Goal: Task Accomplishment & Management: Manage account settings

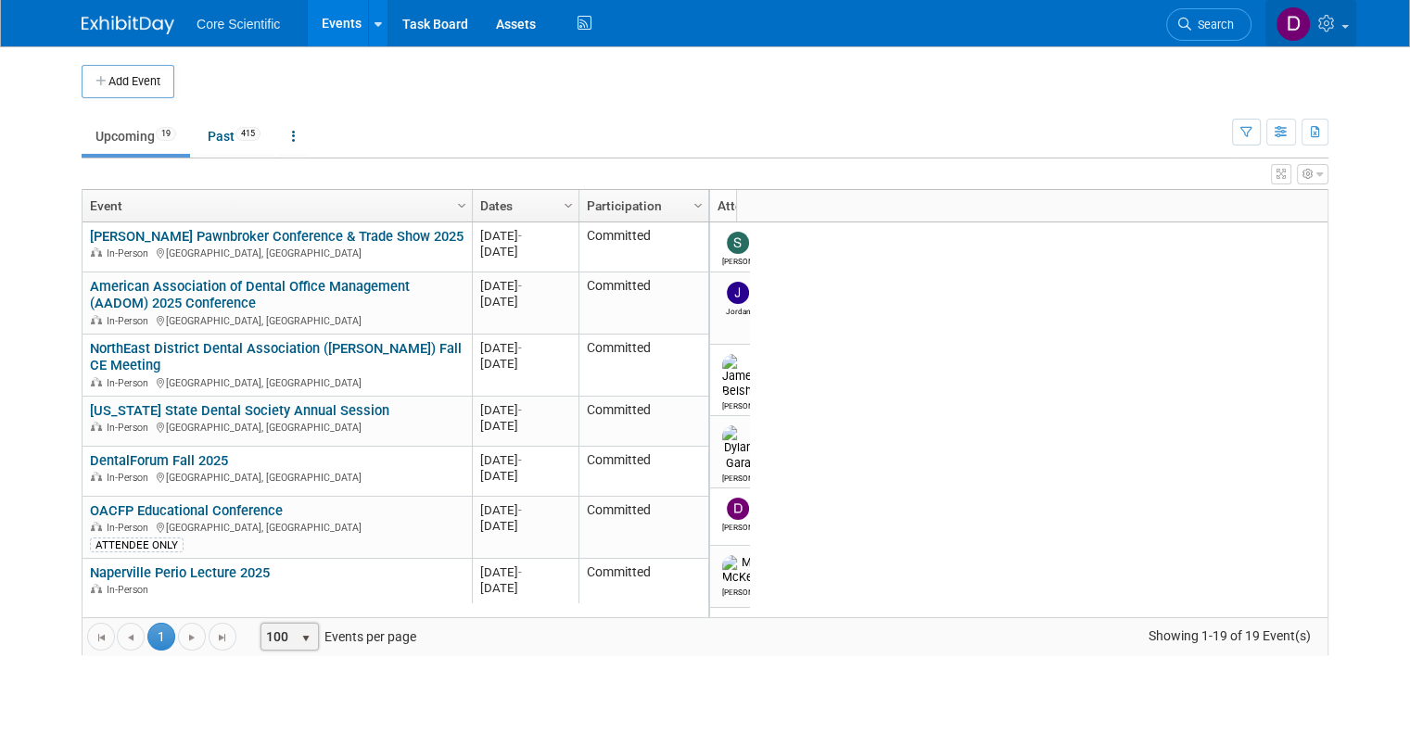
click at [1356, 23] on link at bounding box center [1310, 23] width 91 height 46
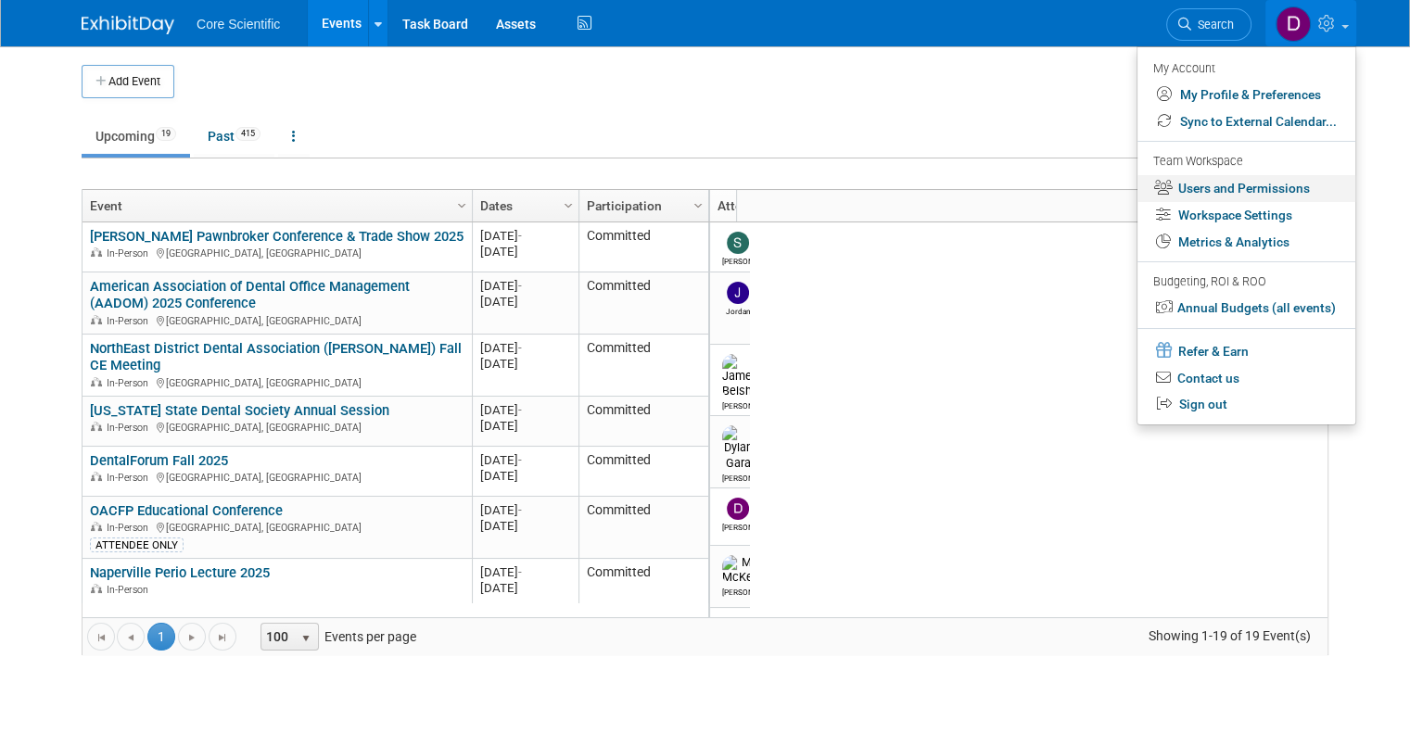
click at [1252, 188] on link "Users and Permissions" at bounding box center [1246, 188] width 218 height 27
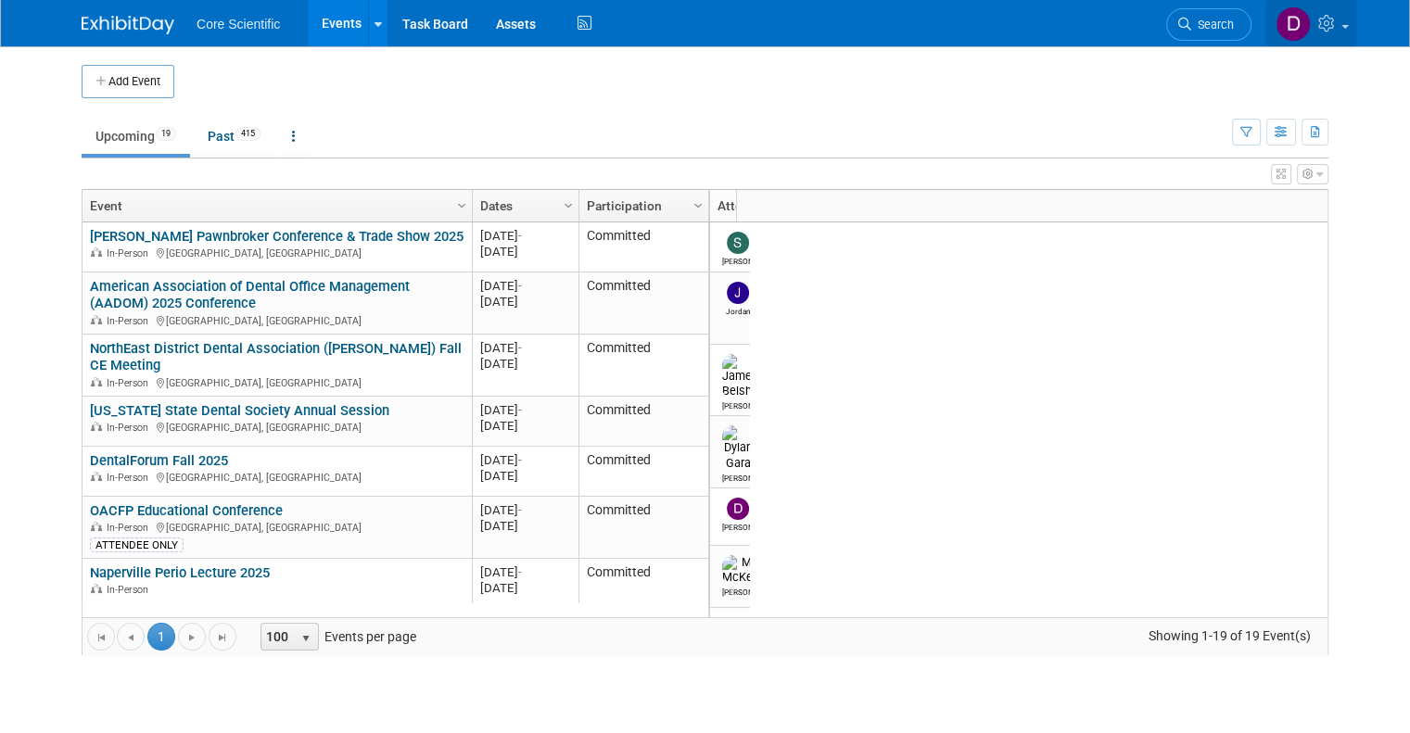
click at [1349, 25] on span at bounding box center [1344, 27] width 7 height 4
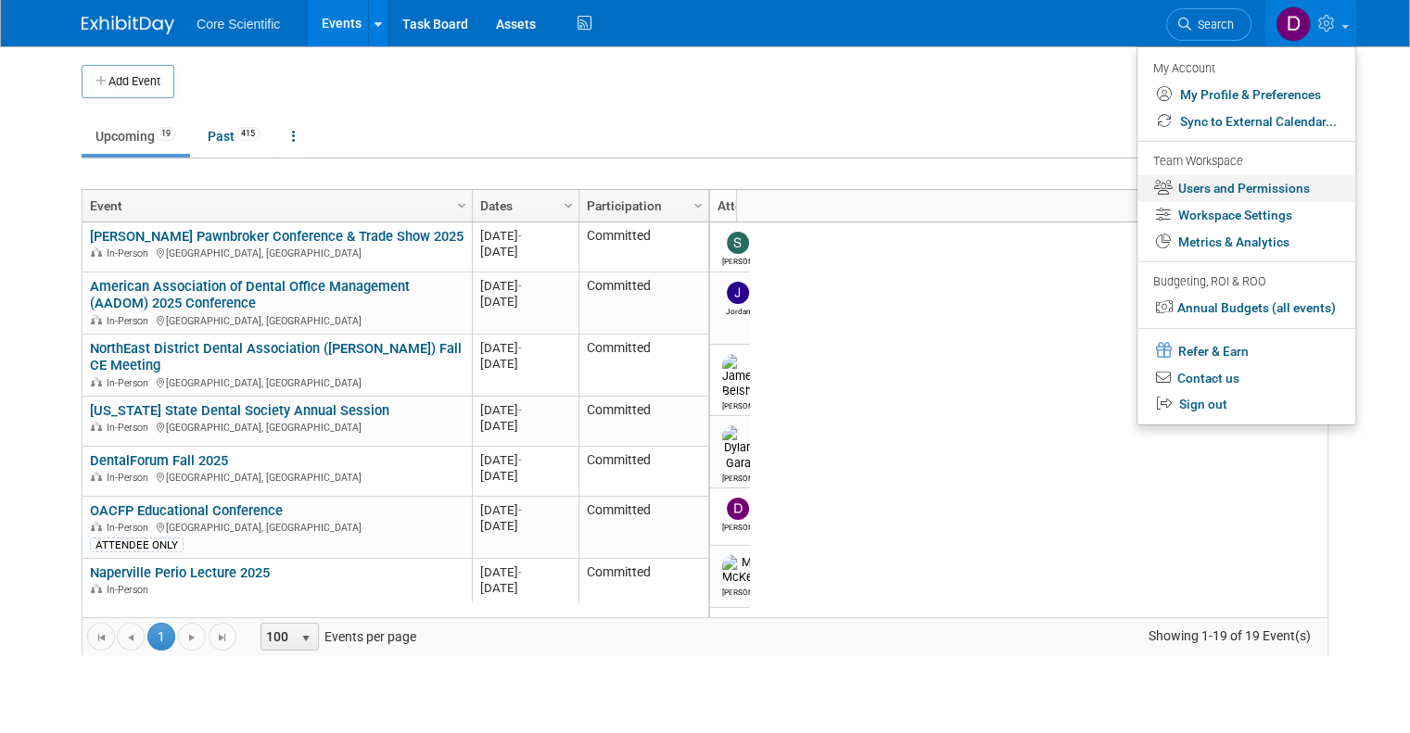
click at [1244, 182] on link "Users and Permissions" at bounding box center [1246, 188] width 218 height 27
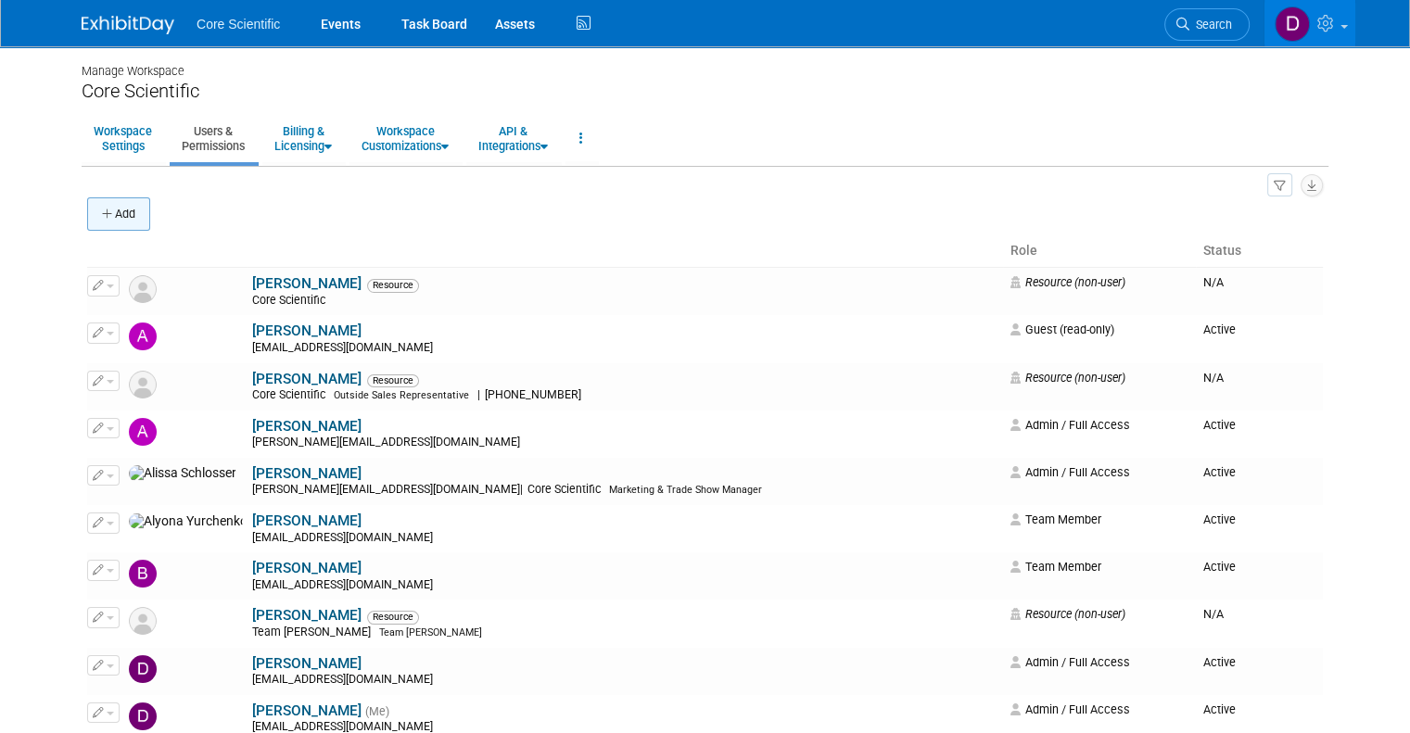
click at [113, 208] on button "Add" at bounding box center [118, 213] width 63 height 33
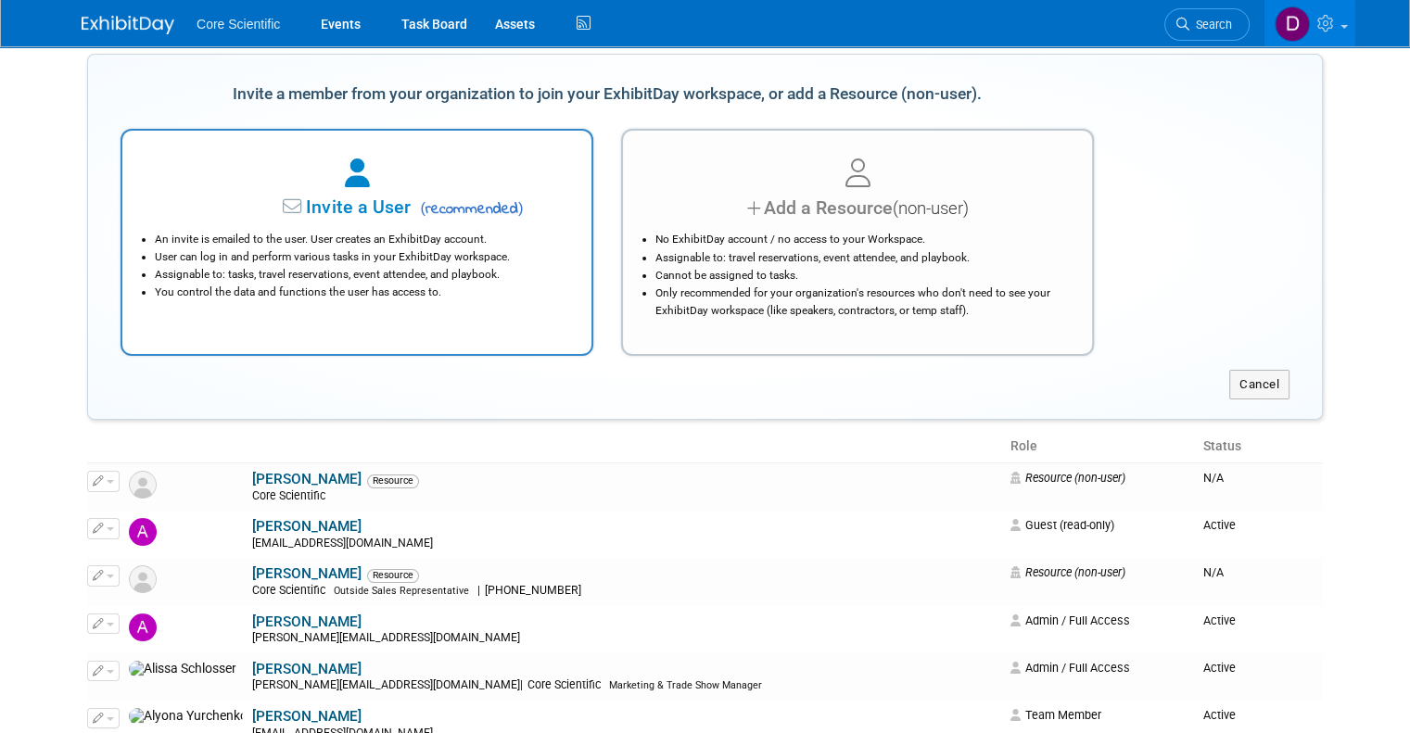
scroll to position [185, 0]
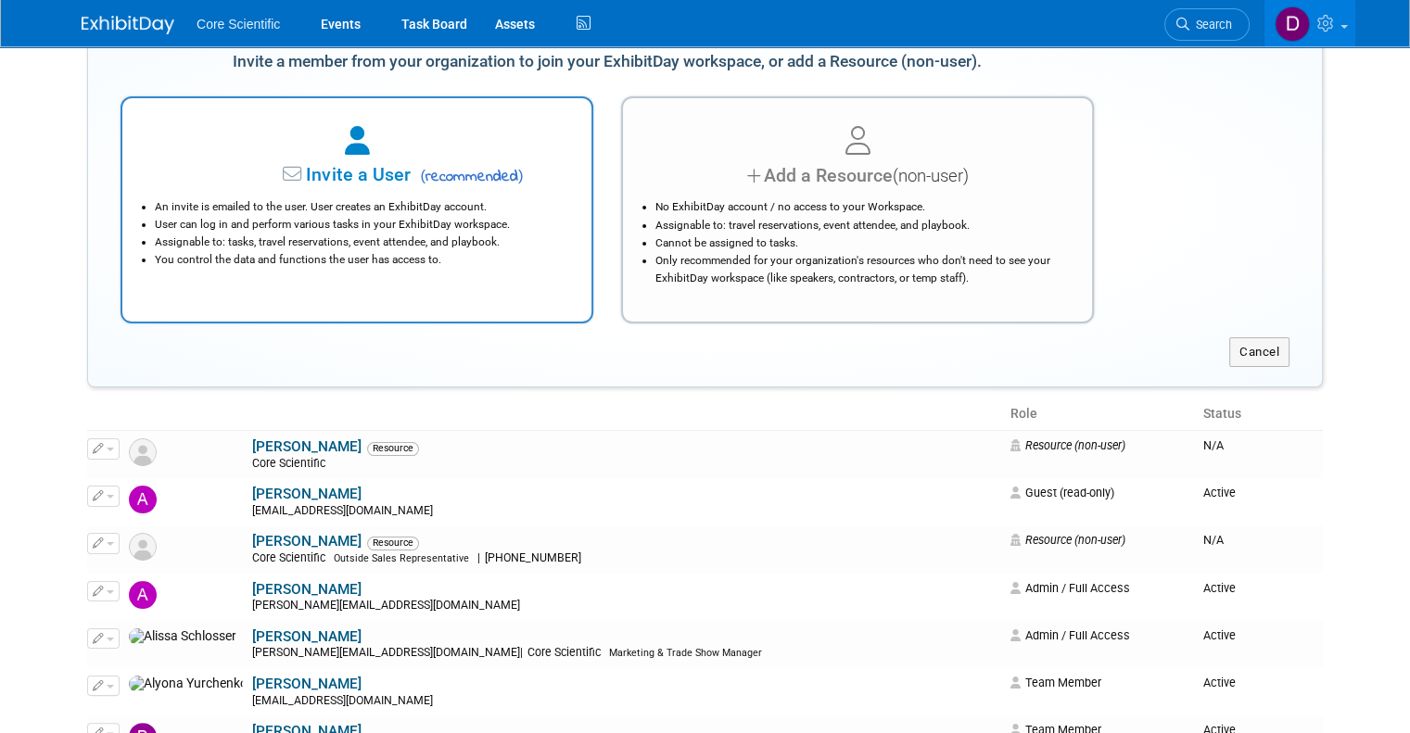
click at [414, 186] on span "( recommended )" at bounding box center [468, 177] width 108 height 22
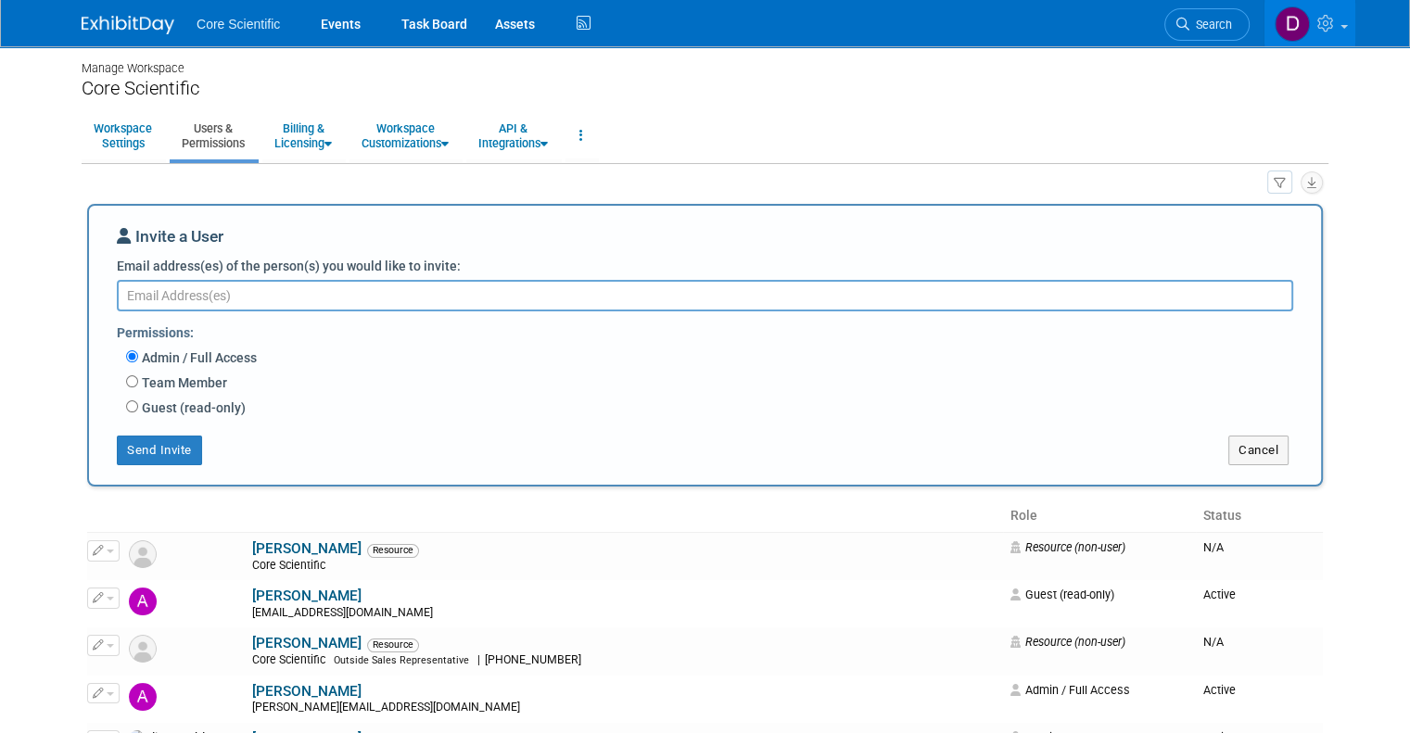
scroll to position [0, 0]
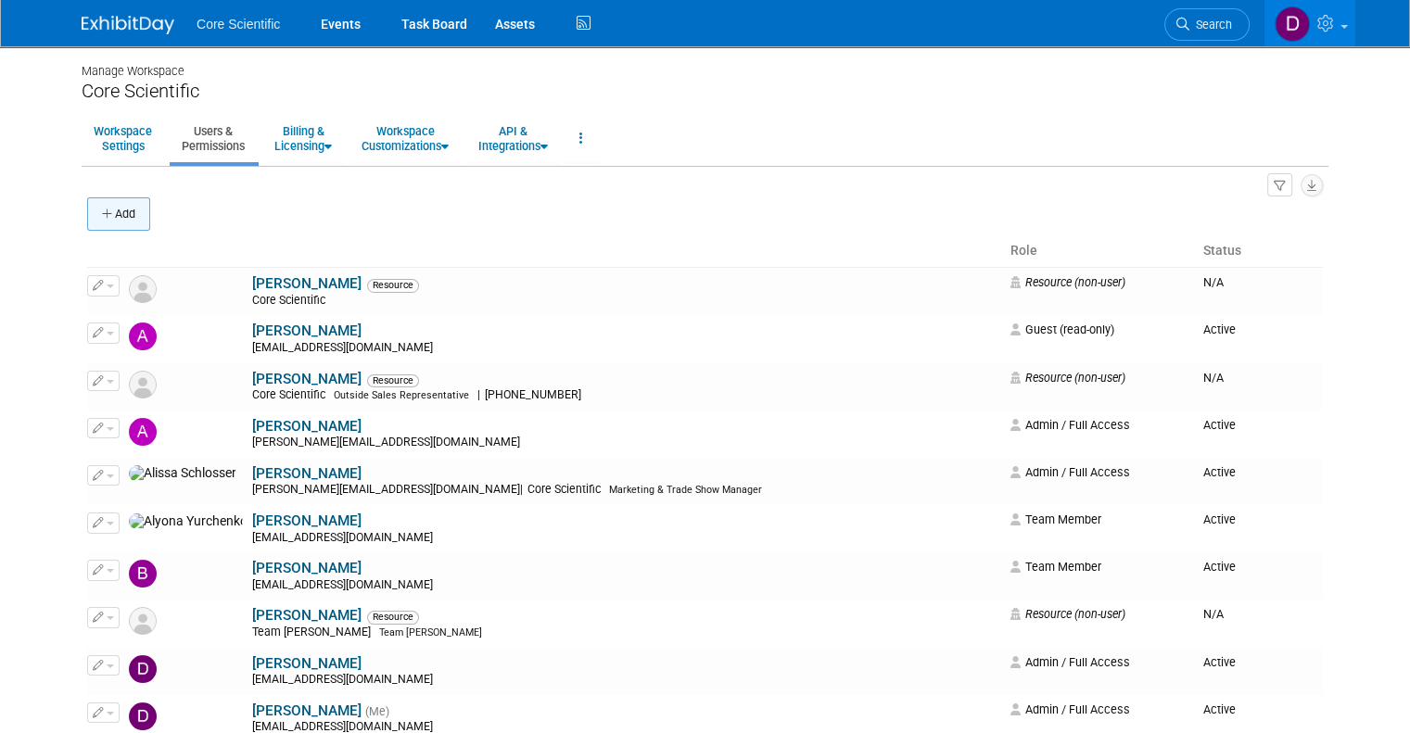
click at [98, 214] on button "Add" at bounding box center [118, 213] width 63 height 33
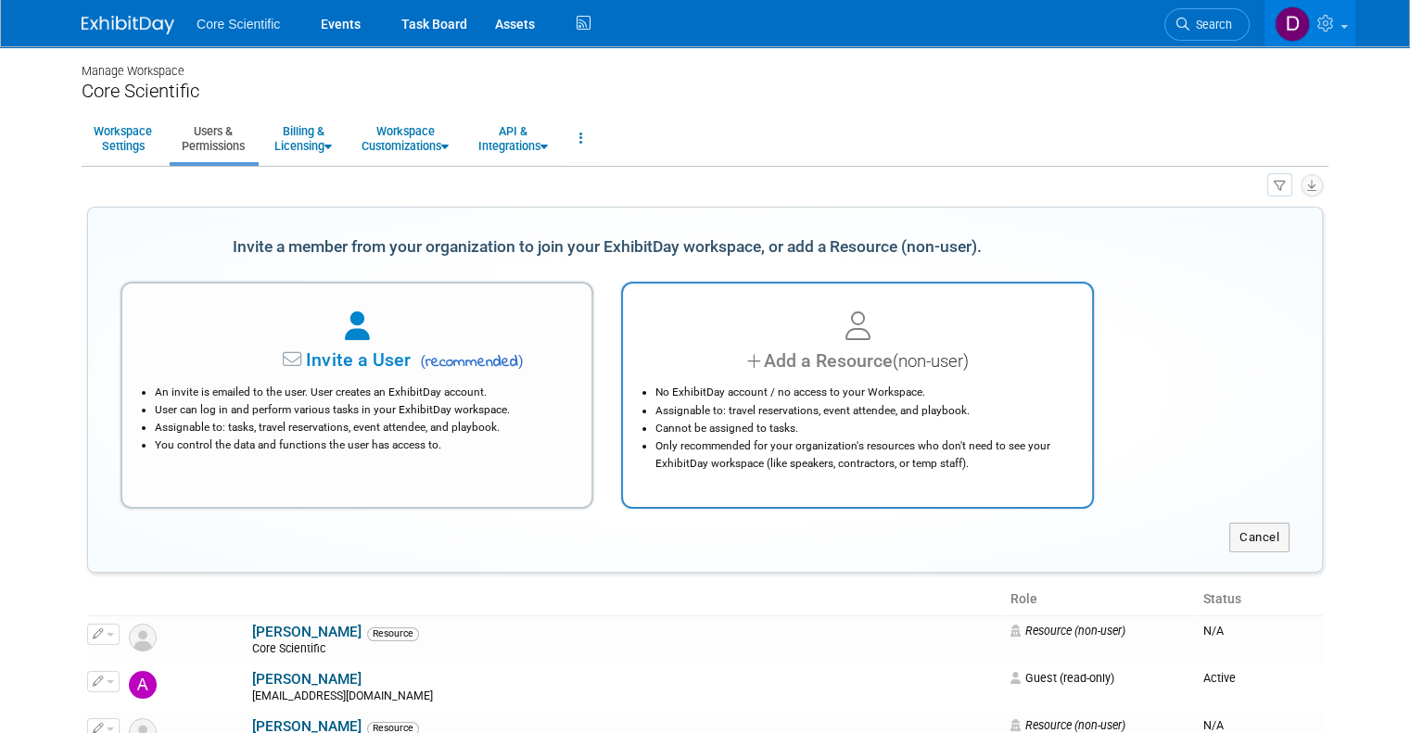
click at [854, 321] on icon at bounding box center [857, 326] width 25 height 29
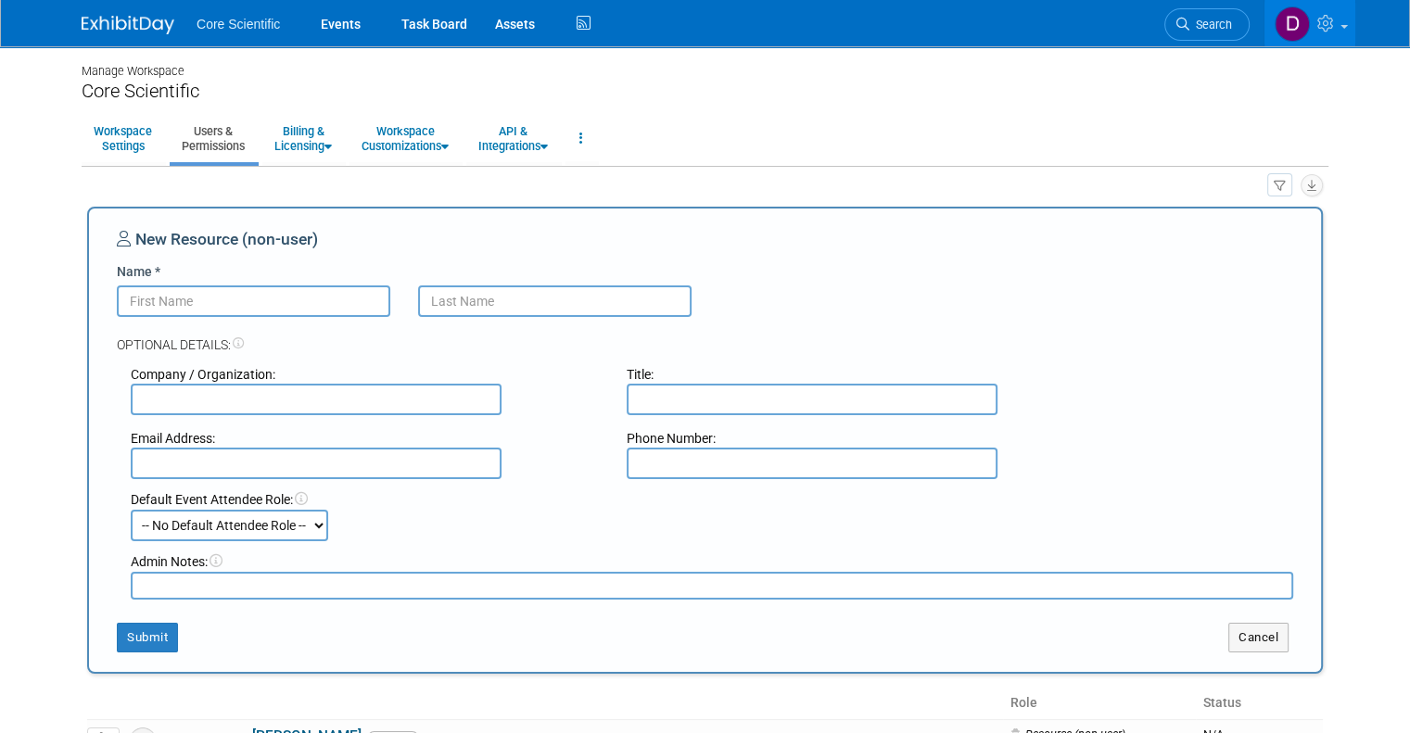
click at [157, 307] on input "Name *" at bounding box center [253, 301] width 273 height 32
type input "Alex"
click at [497, 299] on input "text" at bounding box center [554, 301] width 273 height 32
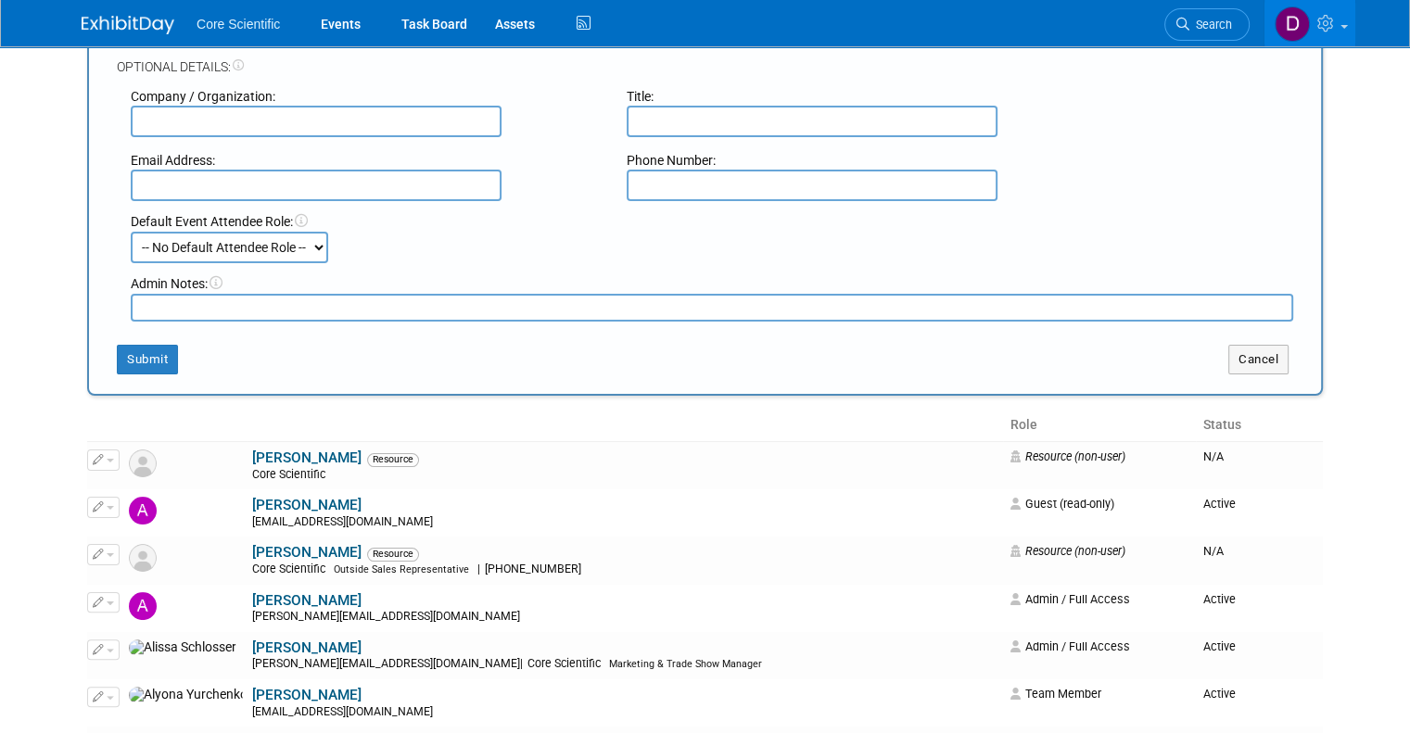
scroll to position [371, 0]
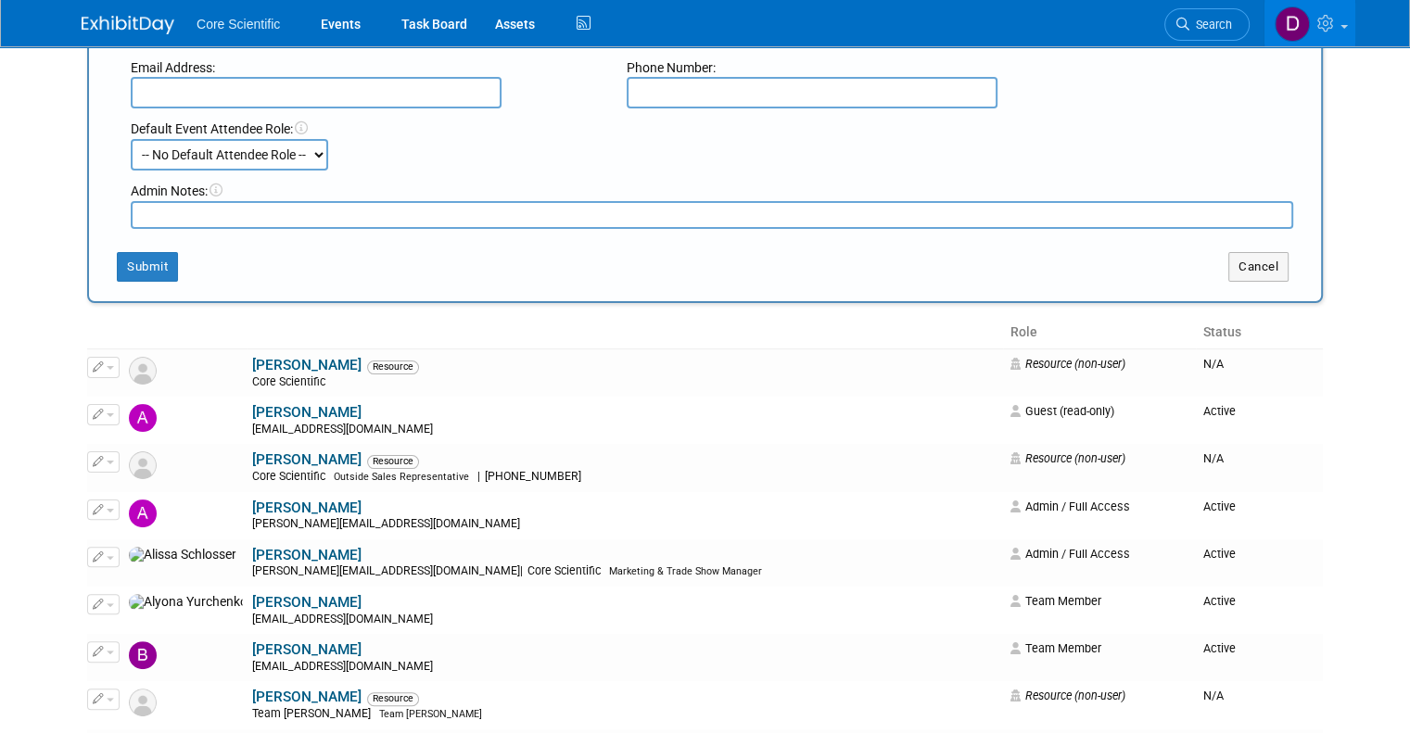
type input "Belshe"
click at [214, 158] on select "-- No Default Attendee Role -- Demonstrator Host Planner Presenter Sales Repres…" at bounding box center [229, 155] width 197 height 32
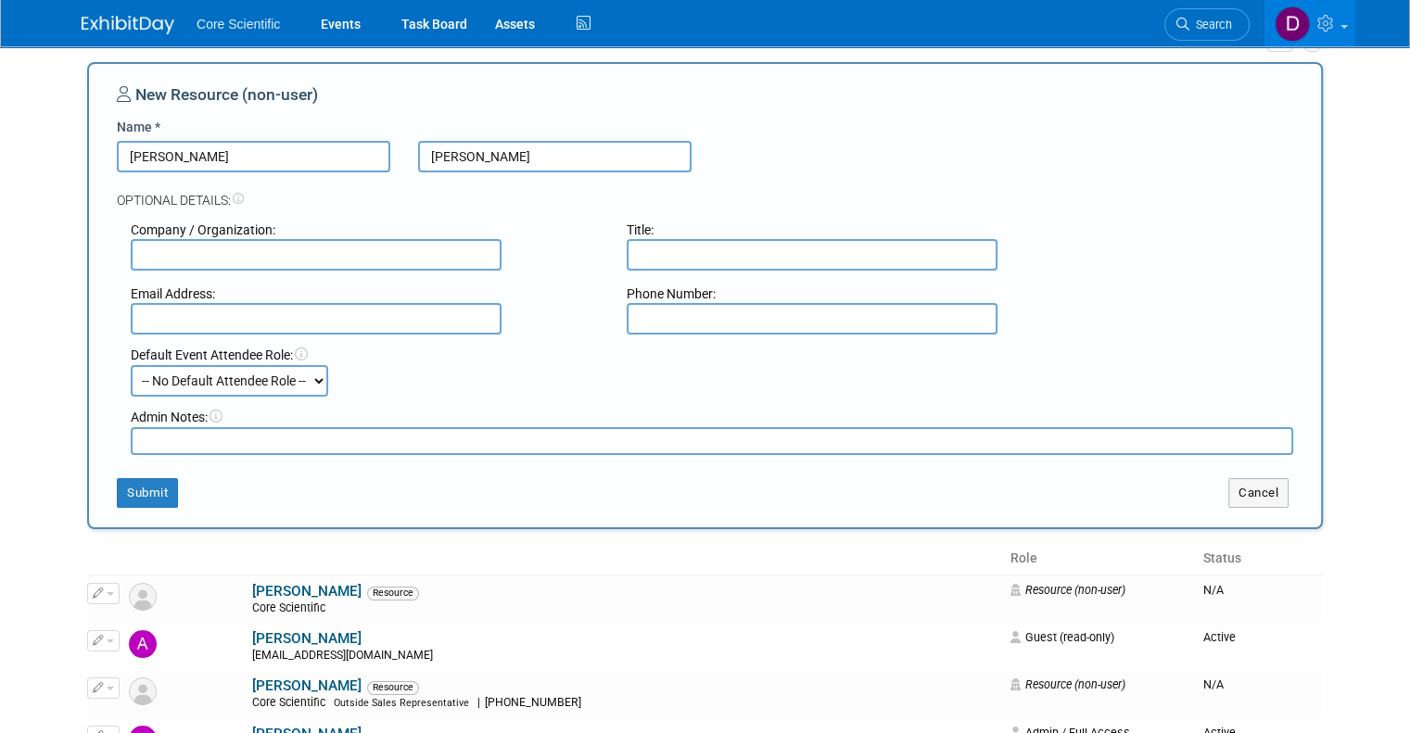
scroll to position [185, 0]
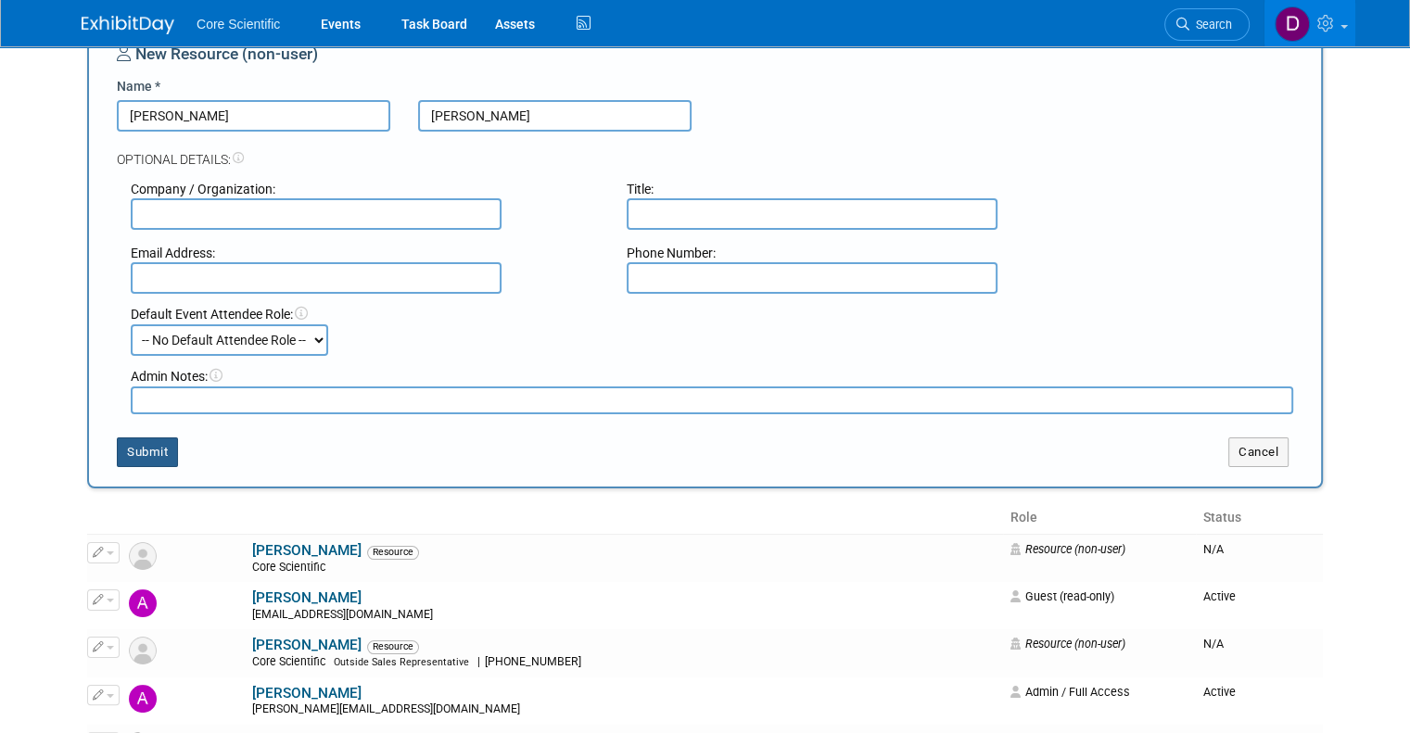
click at [123, 448] on button "Submit" at bounding box center [147, 453] width 61 height 30
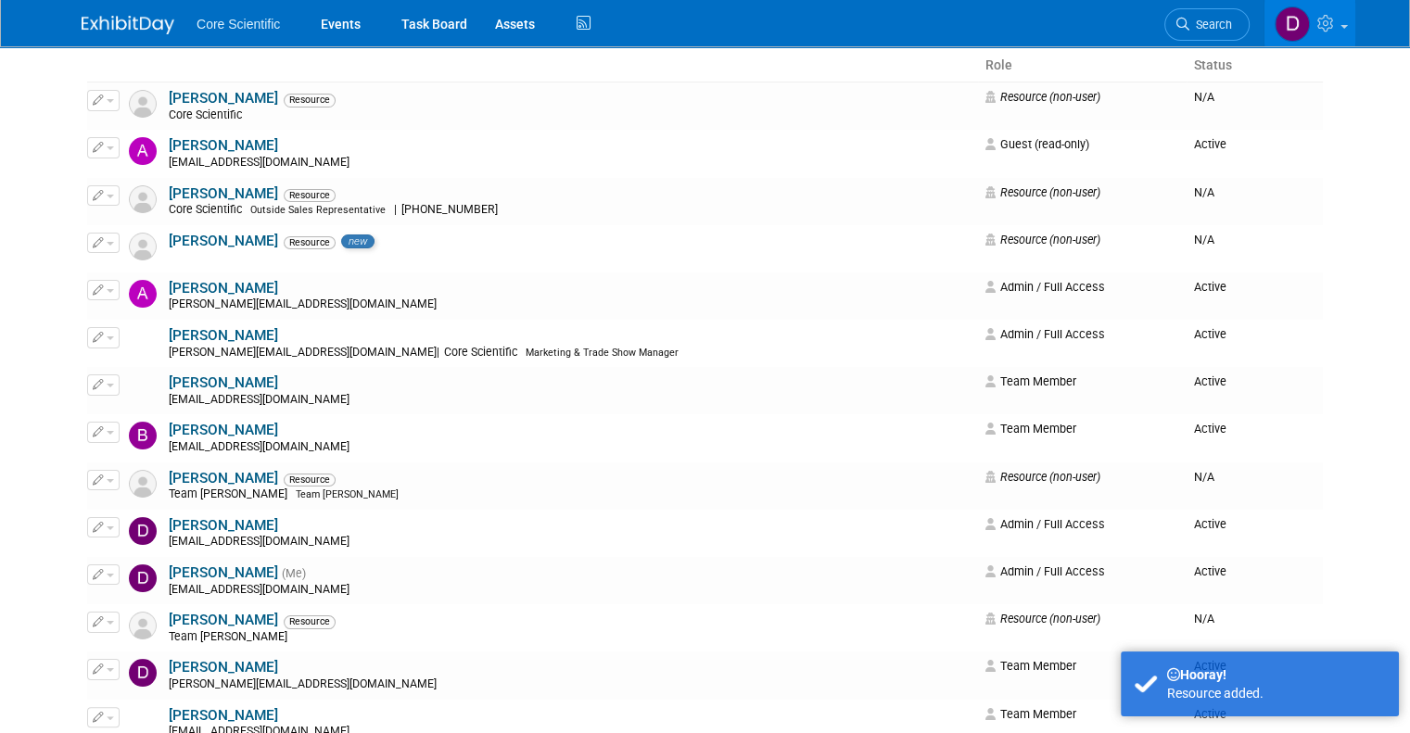
scroll to position [0, 0]
